Goal: Transaction & Acquisition: Purchase product/service

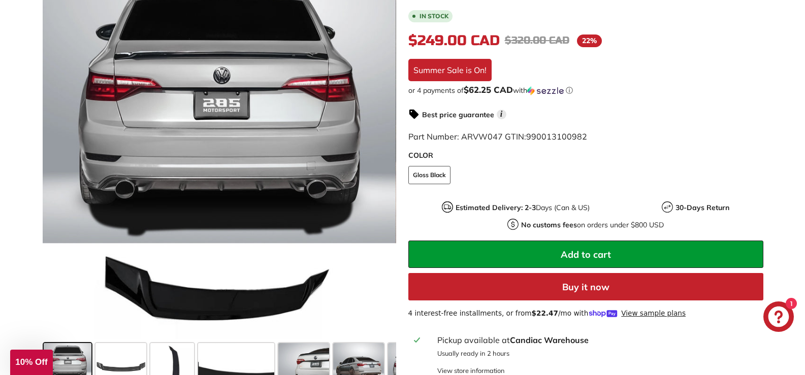
scroll to position [236, 0]
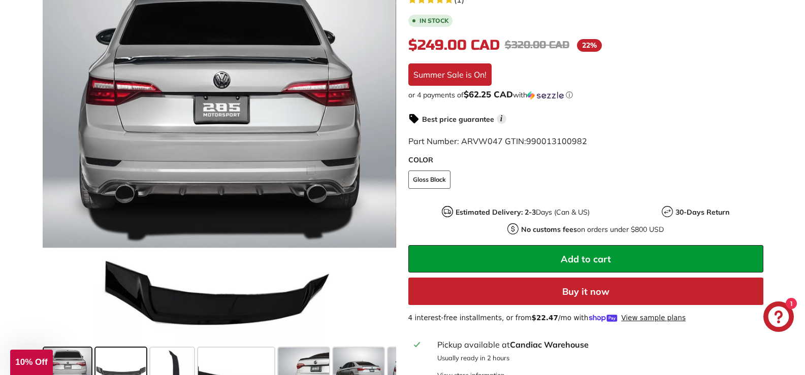
click at [135, 364] on span at bounding box center [120, 373] width 51 height 51
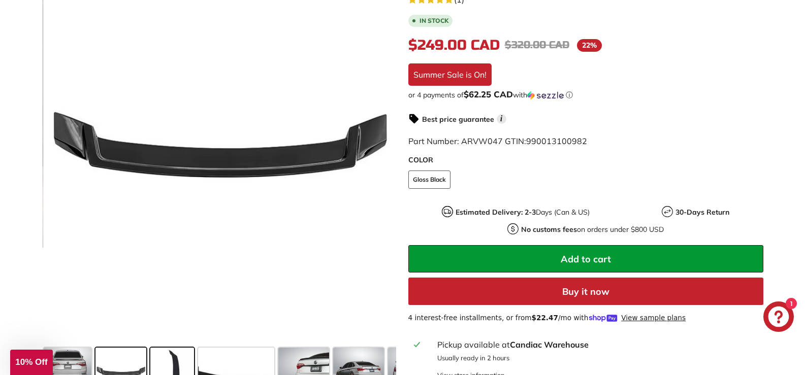
click at [173, 357] on span at bounding box center [172, 373] width 44 height 51
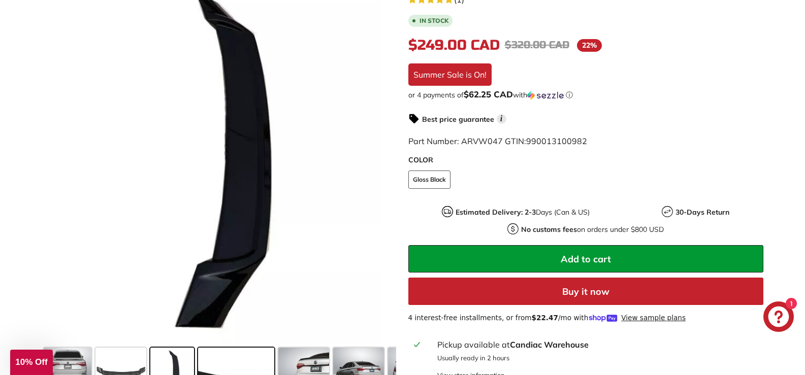
click at [217, 351] on span at bounding box center [236, 373] width 76 height 51
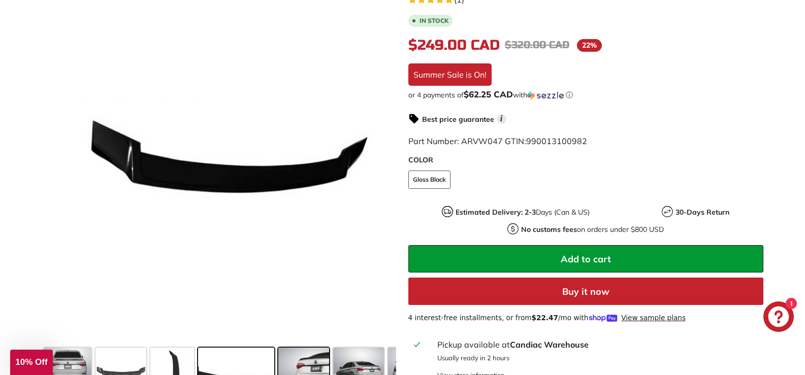
click at [308, 351] on span at bounding box center [303, 373] width 51 height 51
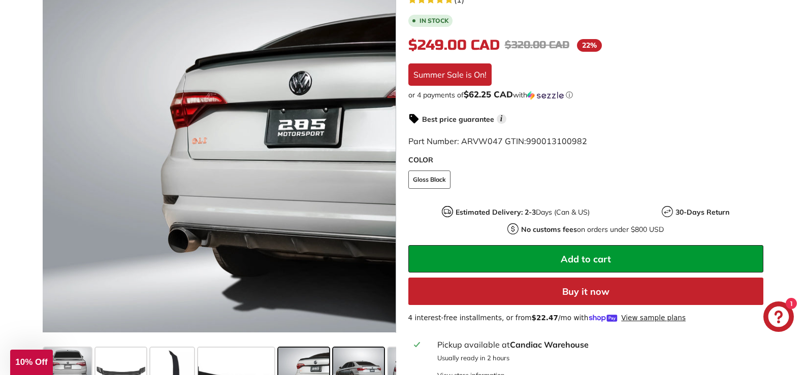
click at [359, 348] on span at bounding box center [358, 373] width 51 height 51
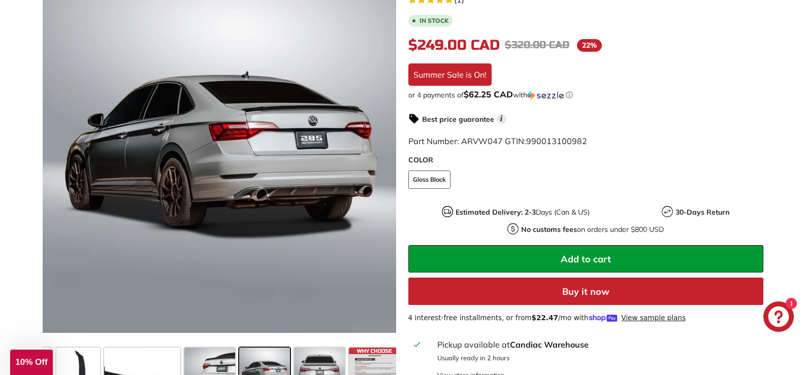
scroll to position [0, 100]
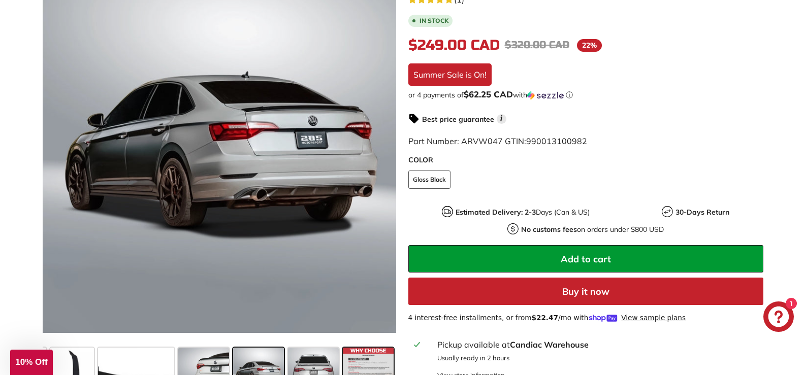
click at [368, 351] on span at bounding box center [368, 373] width 51 height 51
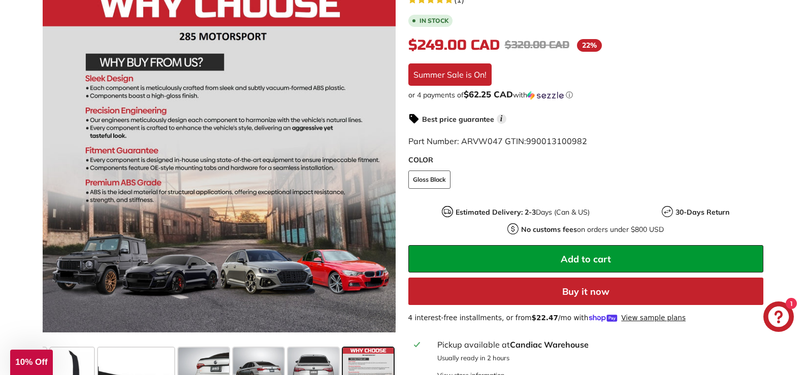
click at [368, 351] on span at bounding box center [368, 373] width 51 height 51
click at [300, 348] on span at bounding box center [313, 373] width 51 height 51
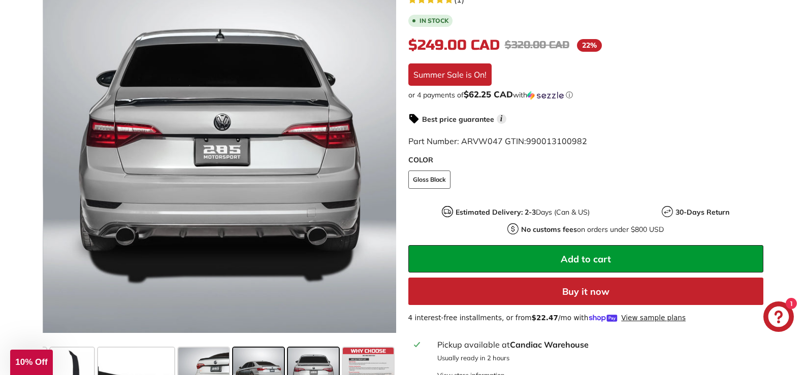
click at [253, 350] on span at bounding box center [258, 373] width 51 height 51
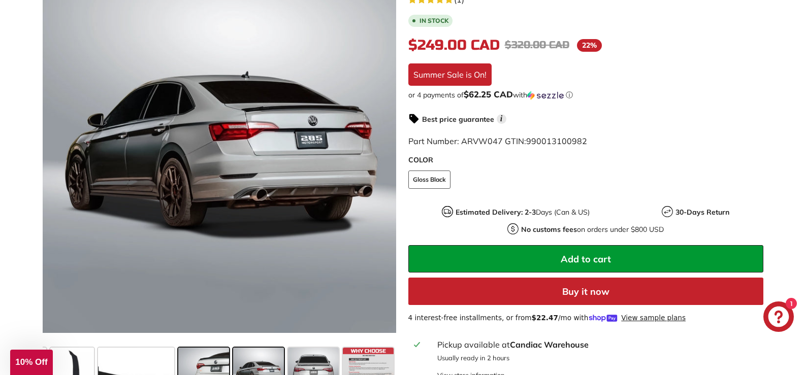
click at [207, 351] on span at bounding box center [203, 373] width 51 height 51
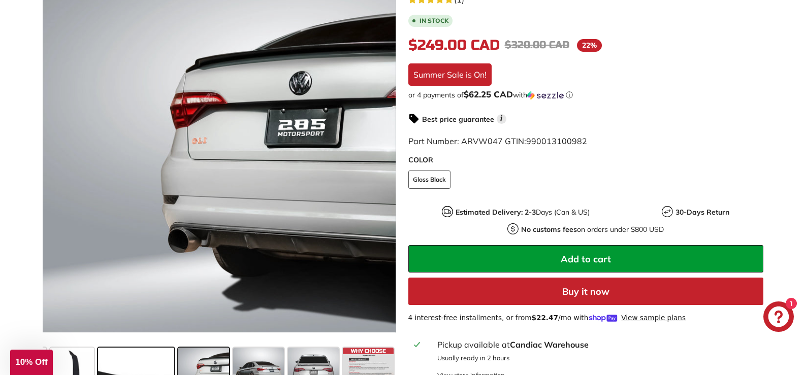
click at [146, 355] on span at bounding box center [136, 373] width 76 height 51
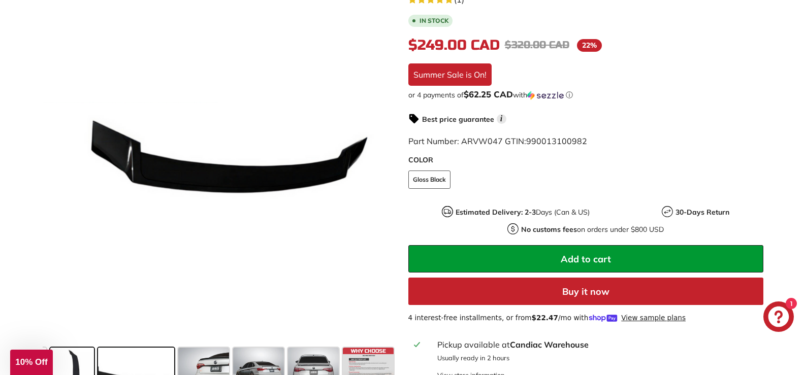
click at [65, 356] on span at bounding box center [72, 373] width 44 height 51
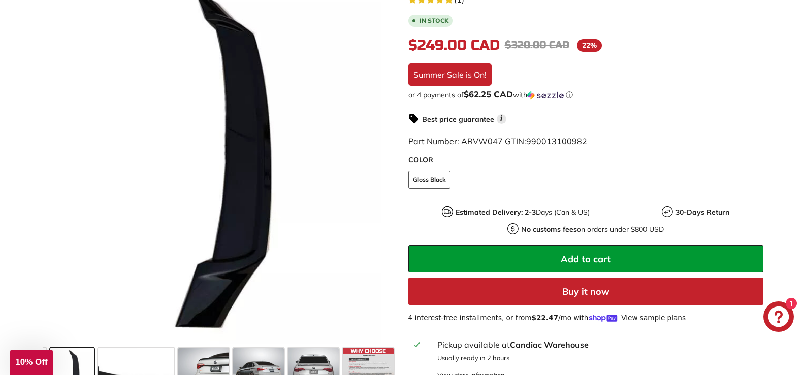
scroll to position [0, 0]
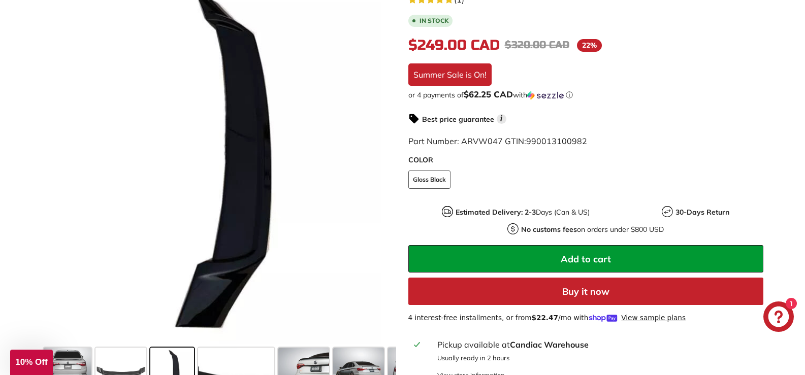
click at [65, 356] on span at bounding box center [68, 373] width 48 height 51
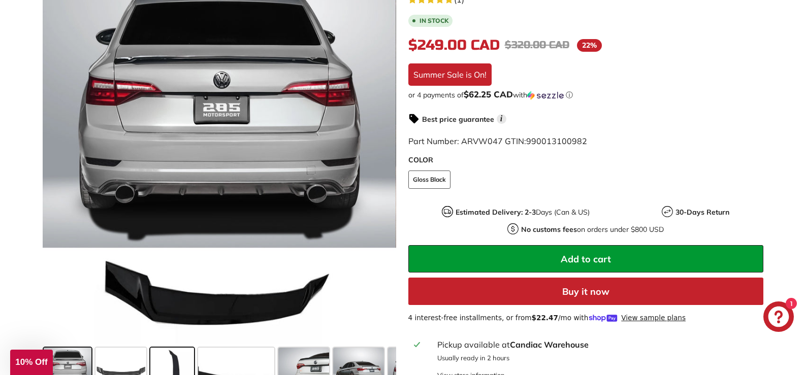
click at [65, 356] on span at bounding box center [68, 373] width 48 height 51
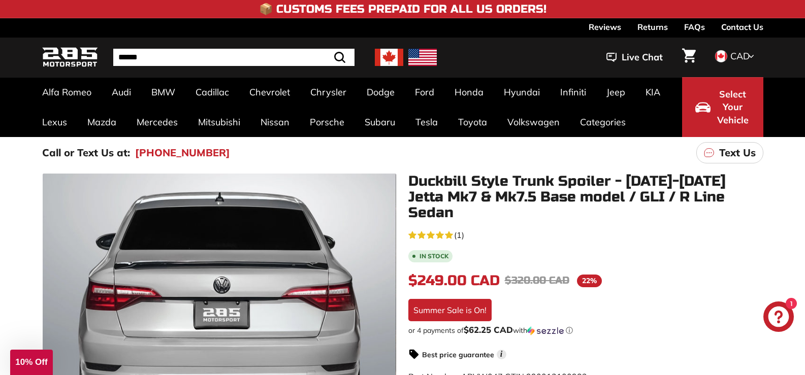
click at [452, 231] on icon "5.0 rating (1 votes)" at bounding box center [449, 235] width 8 height 8
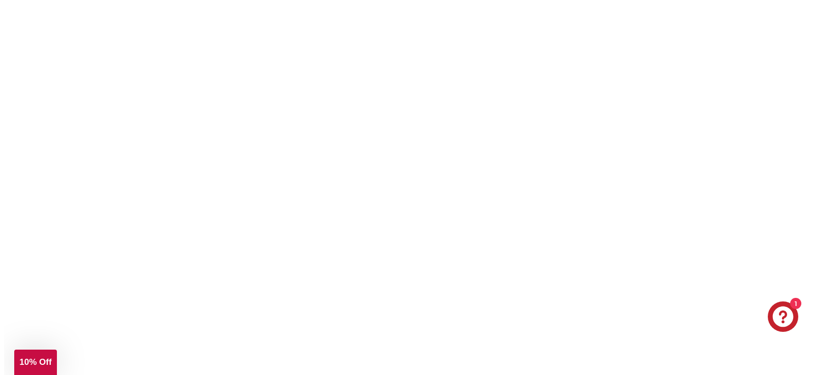
scroll to position [2096, 0]
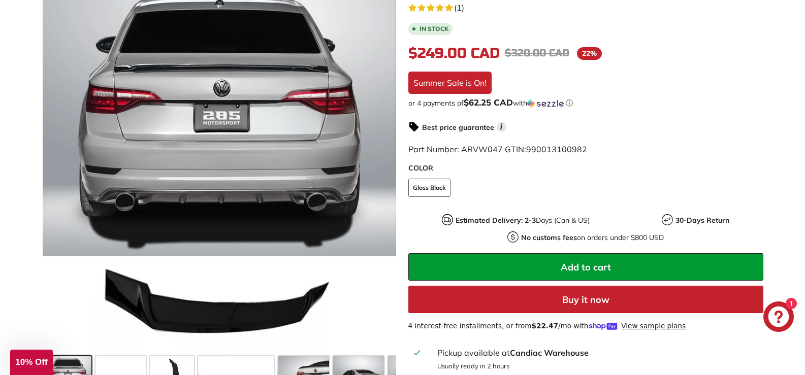
scroll to position [233, 0]
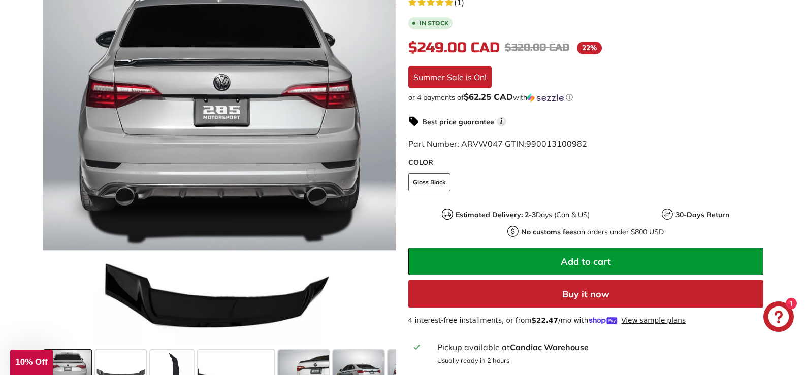
click at [636, 249] on button "Add to cart" at bounding box center [585, 261] width 355 height 27
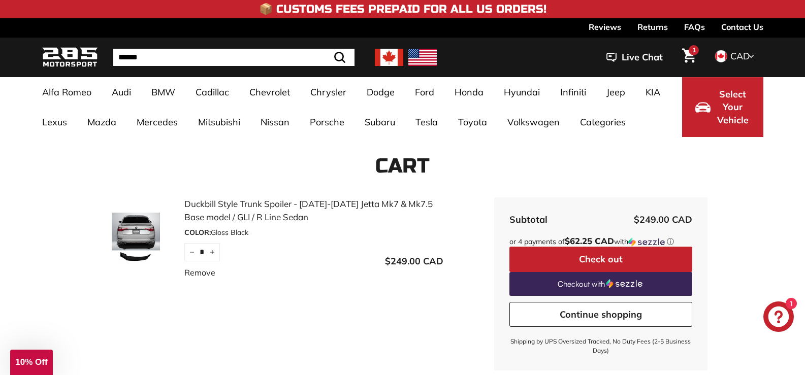
click at [596, 261] on button "Check out" at bounding box center [600, 259] width 183 height 25
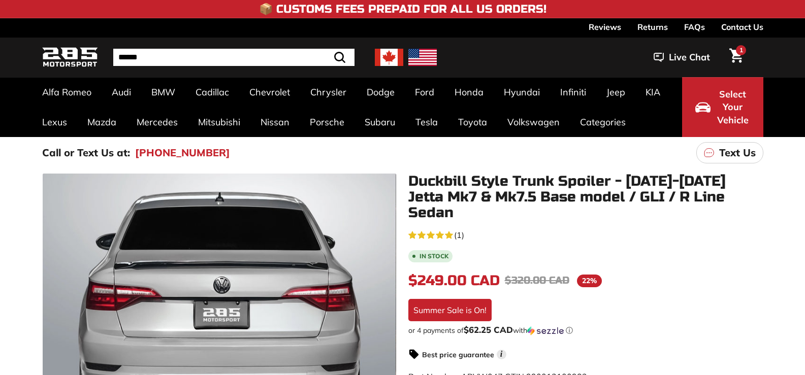
scroll to position [1487, 0]
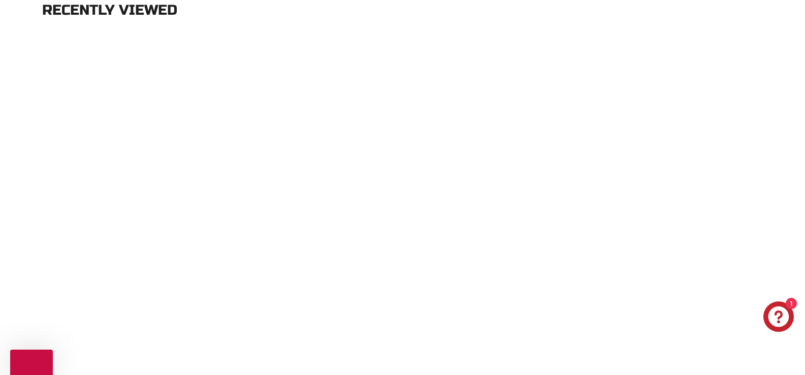
scroll to position [845, 0]
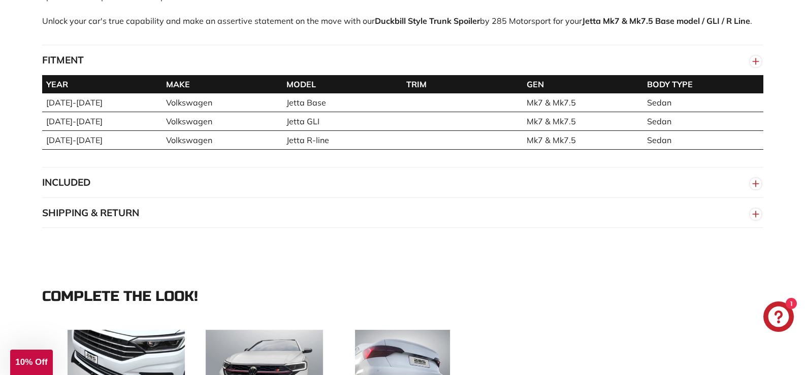
click at [757, 178] on circle "button" at bounding box center [755, 183] width 11 height 11
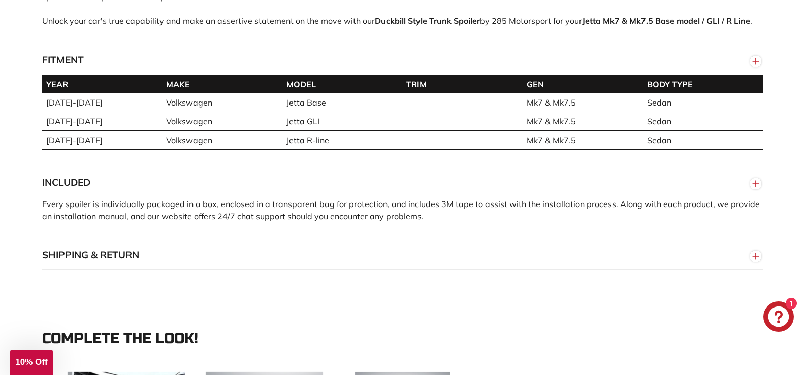
scroll to position [0, 0]
click at [755, 249] on icon "button" at bounding box center [755, 256] width 15 height 18
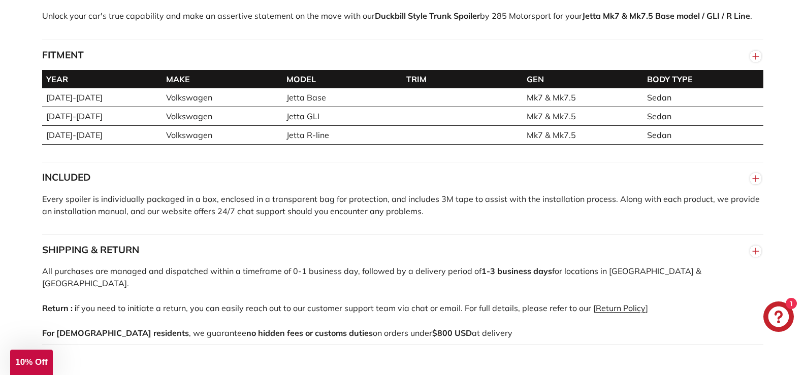
scroll to position [900, 0]
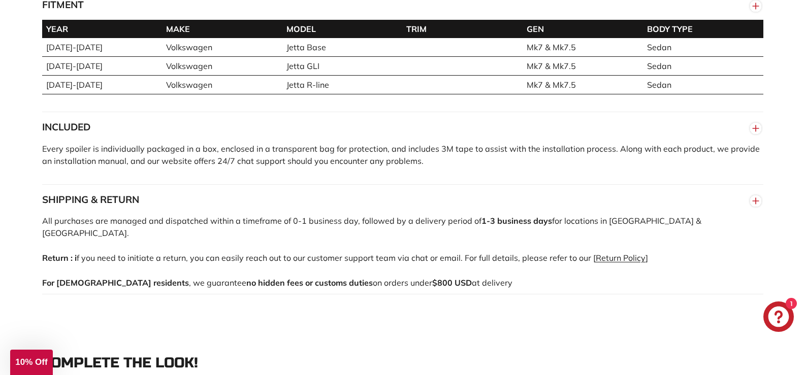
click at [745, 112] on button "INCLUDED" at bounding box center [402, 127] width 721 height 30
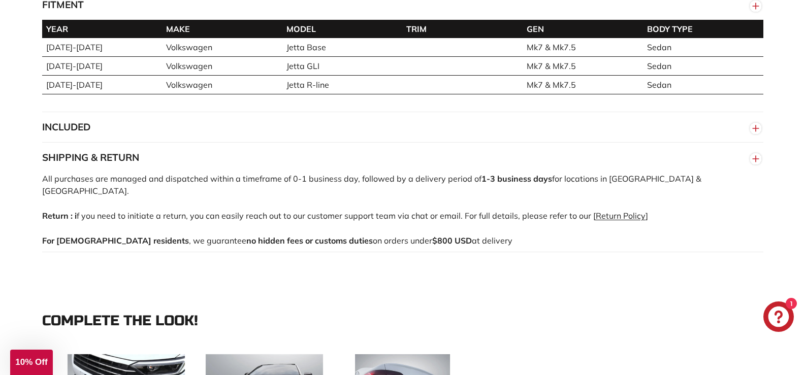
click at [618, 211] on link "Return Policy" at bounding box center [621, 216] width 50 height 10
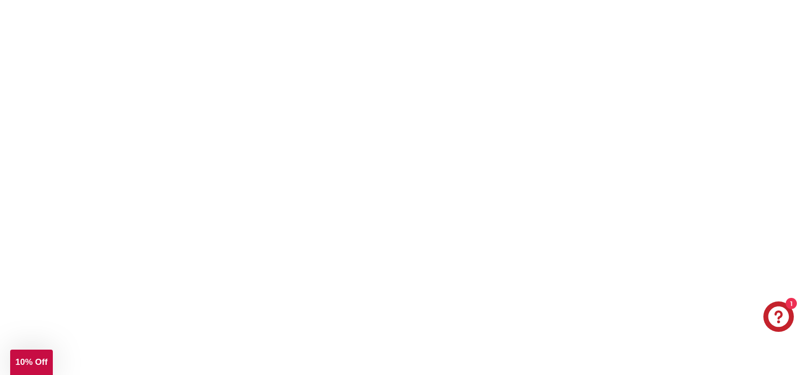
scroll to position [3096, 0]
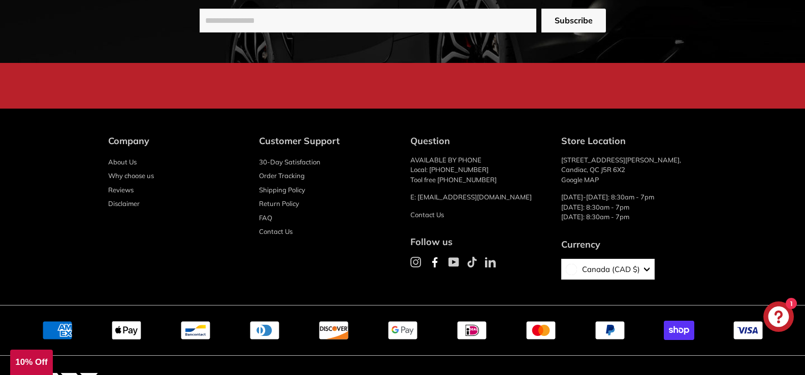
click at [37, 362] on span "10% Off" at bounding box center [31, 363] width 32 height 10
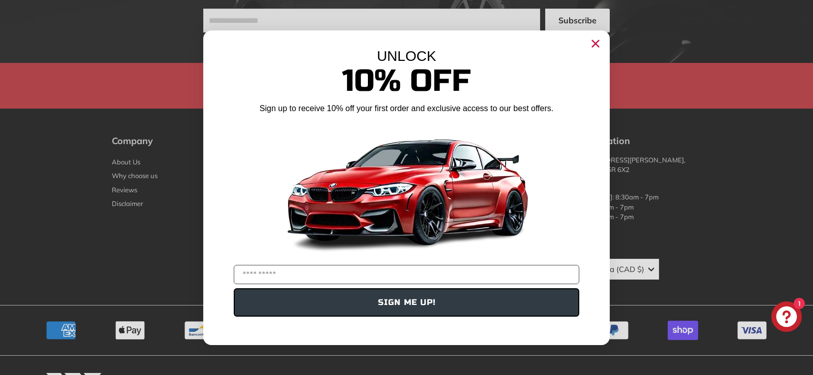
click at [601, 48] on circle "Close dialog" at bounding box center [595, 43] width 15 height 15
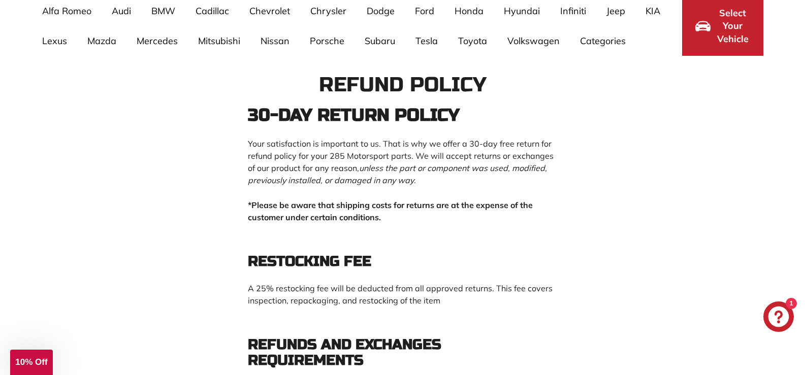
scroll to position [36, 0]
